Goal: Check status: Check status

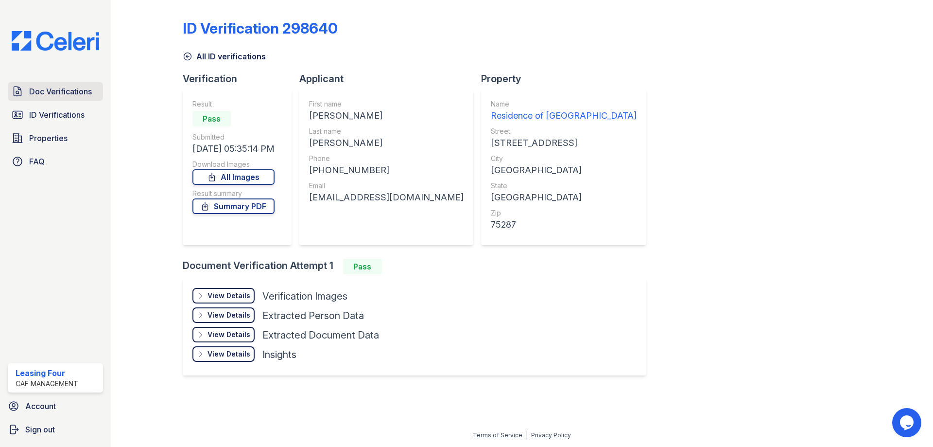
click at [64, 90] on span "Doc Verifications" at bounding box center [60, 92] width 63 height 12
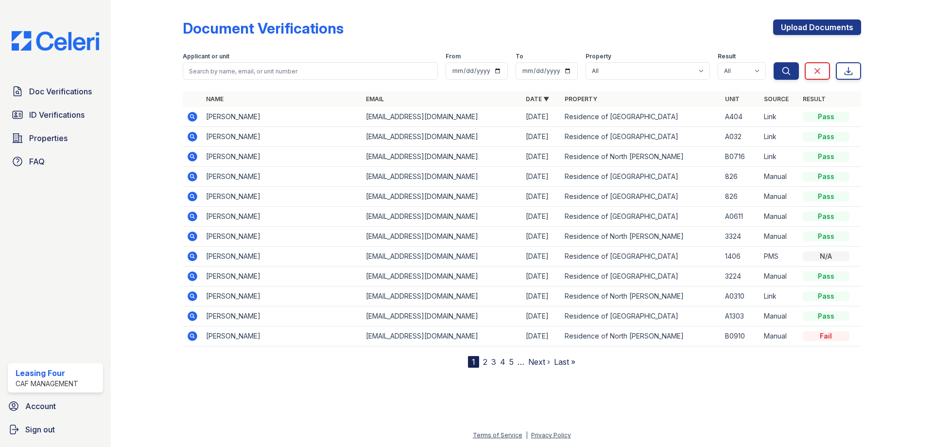
click at [194, 119] on icon at bounding box center [193, 117] width 12 height 12
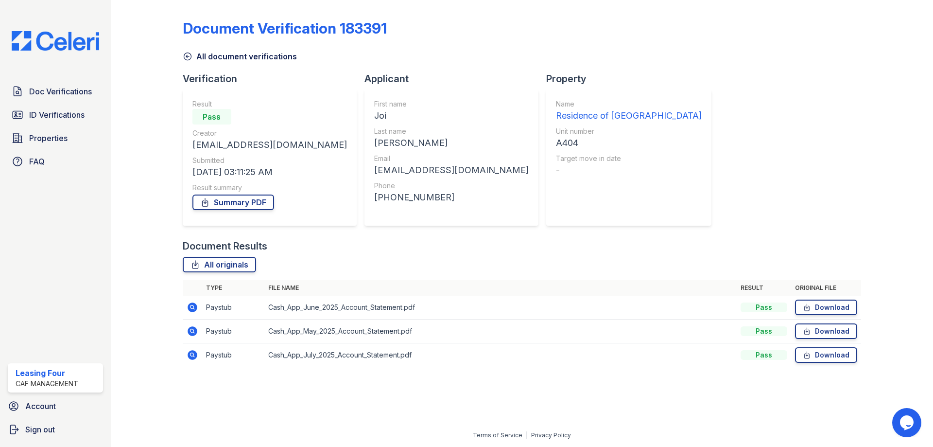
click at [189, 310] on icon at bounding box center [193, 307] width 10 height 10
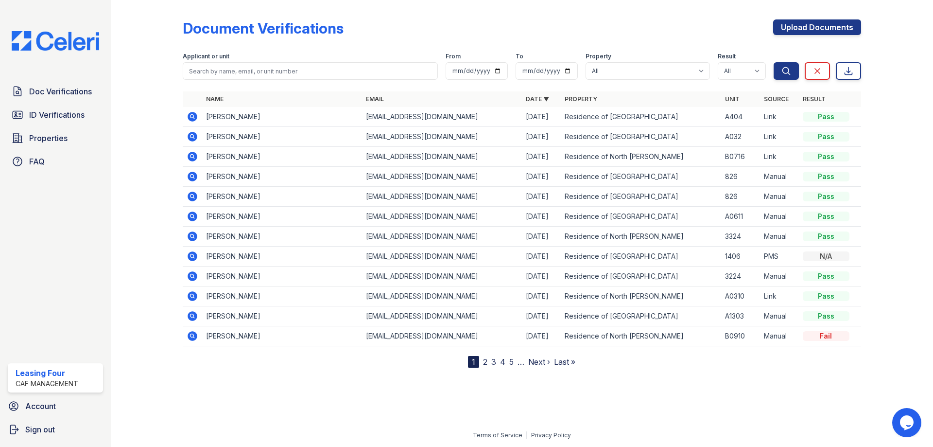
click at [195, 118] on icon at bounding box center [193, 117] width 10 height 10
